Goal: Information Seeking & Learning: Understand process/instructions

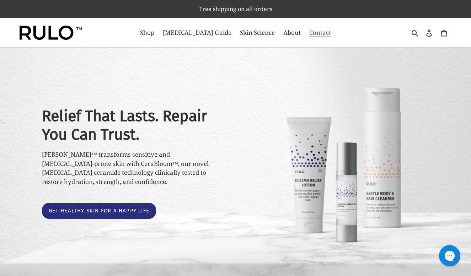
click at [312, 34] on span "Contact" at bounding box center [320, 32] width 22 height 9
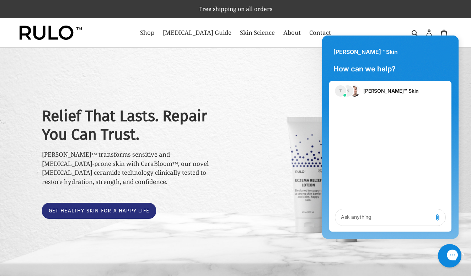
click at [471, 257] on icon "Gorgias live chat" at bounding box center [478, 255] width 8 height 8
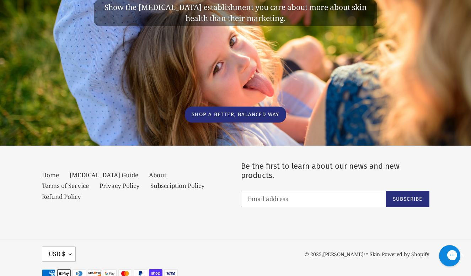
scroll to position [1476, 0]
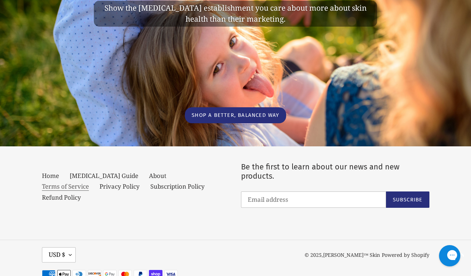
click at [89, 182] on link "Terms of Service" at bounding box center [65, 186] width 47 height 9
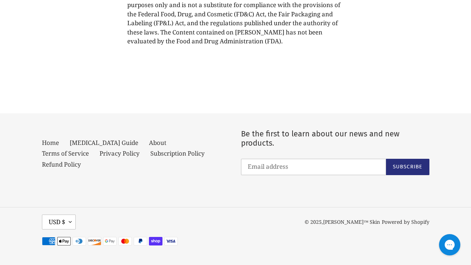
scroll to position [5730, 0]
click at [100, 154] on link "Privacy Policy" at bounding box center [120, 153] width 40 height 9
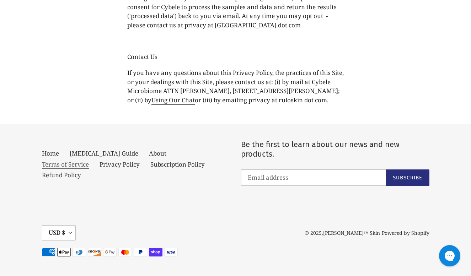
scroll to position [3662, 0]
drag, startPoint x: 328, startPoint y: 141, endPoint x: 251, endPoint y: 140, distance: 76.8
click at [251, 105] on p "If you have any questions about this Privacy Policy, the practices of this Site…" at bounding box center [235, 86] width 217 height 36
copy p "privacy at ruloskin dot com"
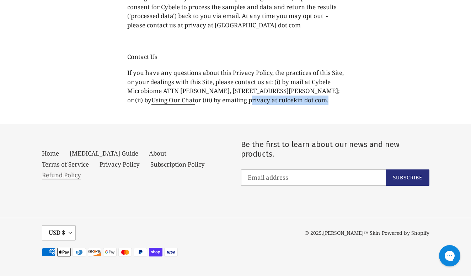
click at [81, 171] on link "Refund Policy" at bounding box center [61, 175] width 39 height 9
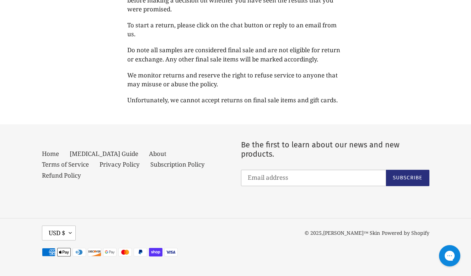
scroll to position [145, 0]
click at [149, 152] on link "About" at bounding box center [157, 154] width 17 height 9
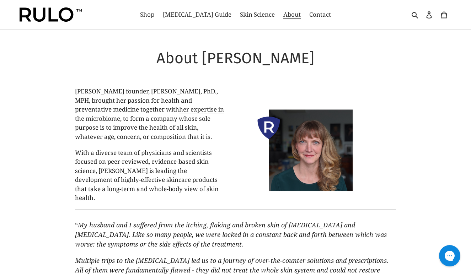
click at [58, 17] on img at bounding box center [51, 14] width 62 height 14
